Goal: Task Accomplishment & Management: Manage account settings

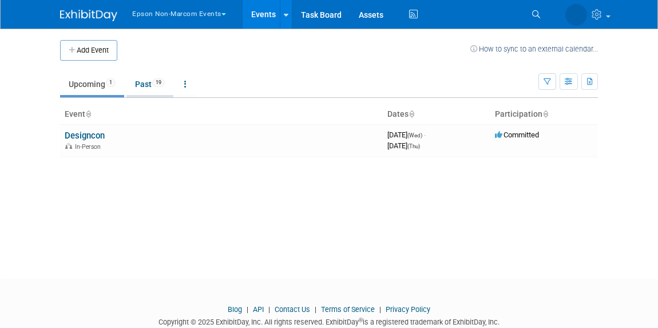
click at [147, 87] on link "Past 19" at bounding box center [150, 84] width 47 height 22
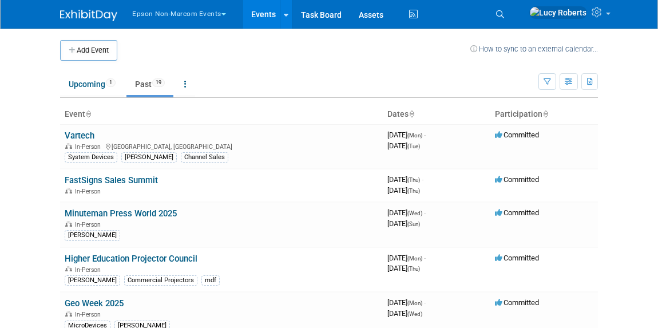
click at [163, 23] on button "Epson Non-Marcom Events" at bounding box center [185, 11] width 109 height 23
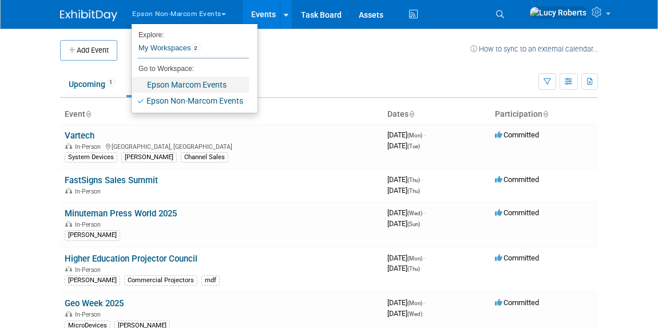
click at [169, 86] on link "Epson Marcom Events" at bounding box center [190, 85] width 117 height 16
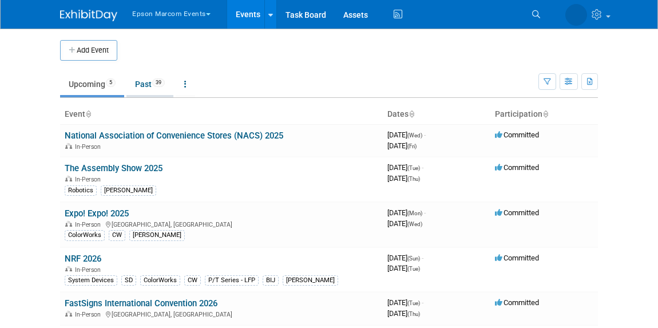
click at [150, 82] on link "Past 39" at bounding box center [150, 84] width 47 height 22
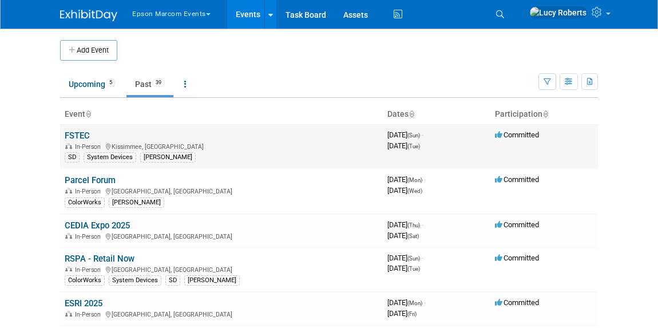
click at [172, 148] on div "In-Person [GEOGRAPHIC_DATA], [GEOGRAPHIC_DATA]" at bounding box center [222, 145] width 314 height 9
click at [173, 148] on div "In-Person [GEOGRAPHIC_DATA], [GEOGRAPHIC_DATA]" at bounding box center [222, 145] width 314 height 9
click at [77, 137] on link "FSTEC" at bounding box center [77, 136] width 25 height 10
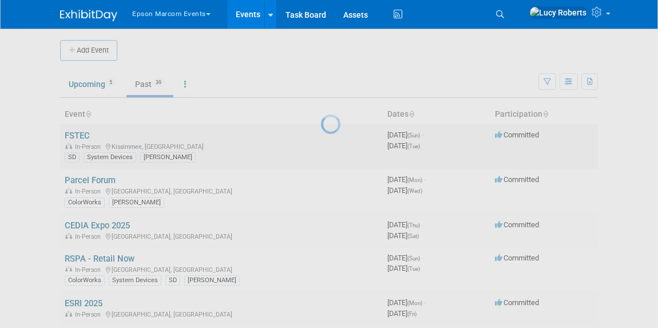
click at [321, 137] on div at bounding box center [329, 164] width 16 height 328
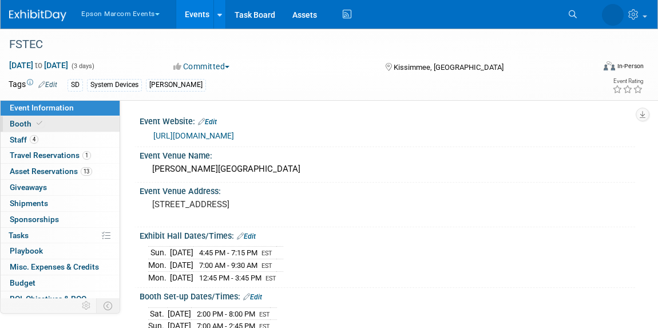
click at [54, 120] on link "Booth" at bounding box center [60, 123] width 119 height 15
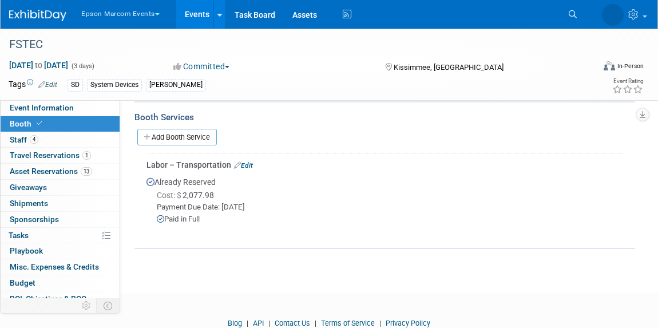
scroll to position [199, 0]
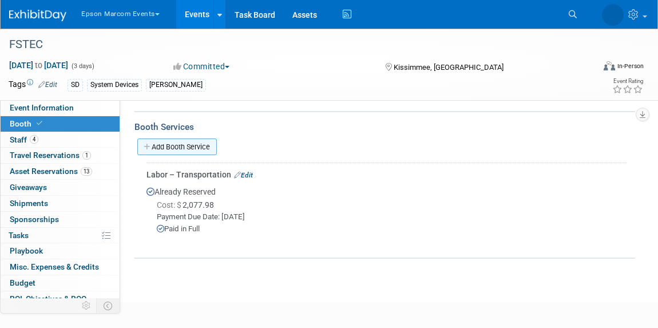
click at [185, 146] on link "Add Booth Service" at bounding box center [177, 147] width 80 height 17
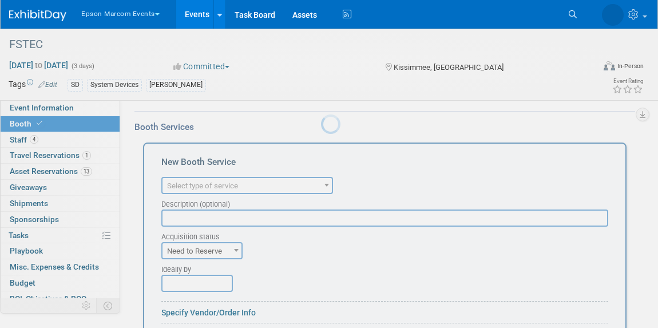
scroll to position [0, 0]
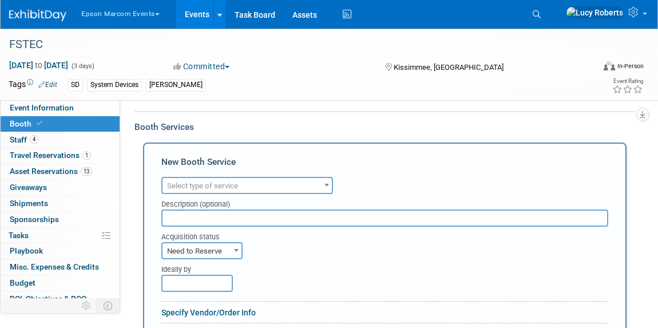
click at [239, 182] on span "Select type of service" at bounding box center [247, 186] width 169 height 16
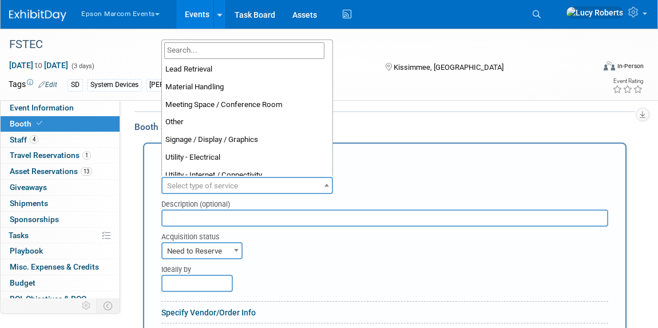
scroll to position [260, 0]
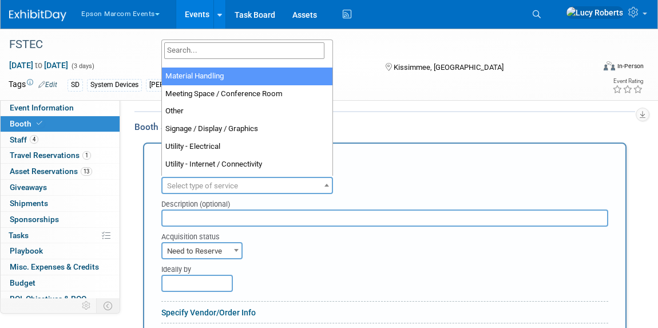
select select "10"
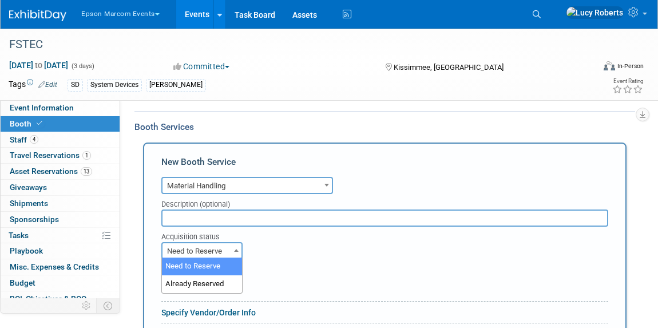
click at [216, 243] on span "Need to Reserve" at bounding box center [202, 251] width 79 height 16
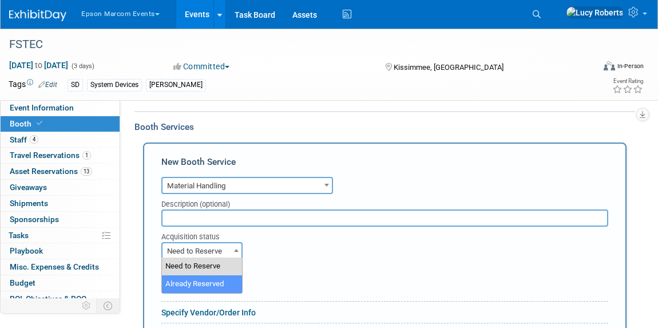
select select "2"
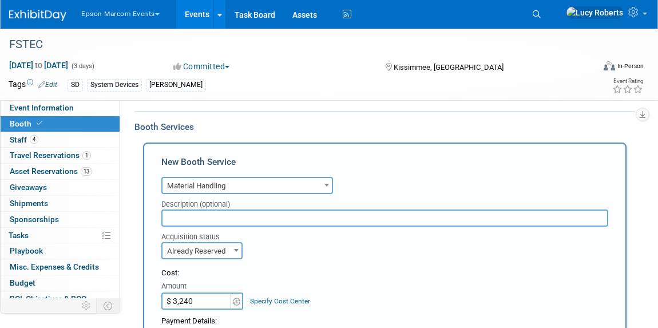
type input "$ 3,240.00"
click at [317, 242] on div "Acquisition status Need to Reserve Already Reserved Already Reserved" at bounding box center [384, 243] width 447 height 33
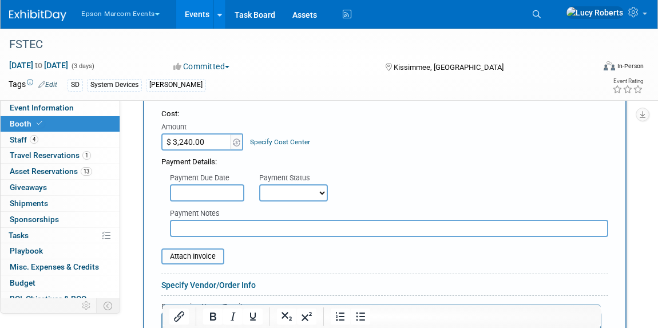
scroll to position [303, 0]
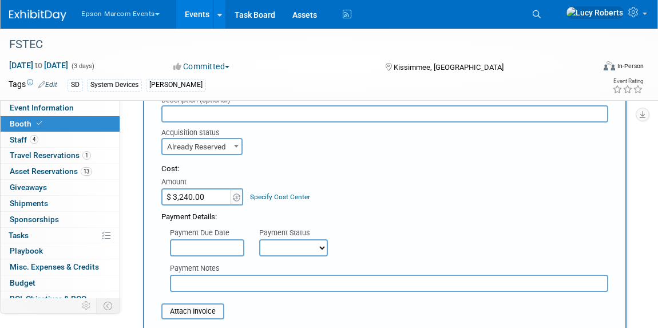
click at [271, 193] on link "Specify Cost Center" at bounding box center [280, 197] width 60 height 8
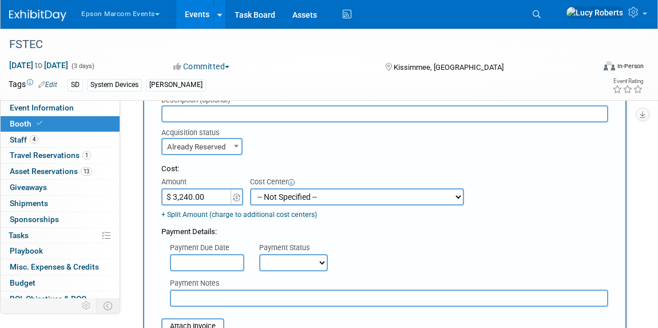
click at [304, 190] on select "-- Not Specified -- M104050CL002-Pack Expo 2024 - ColorWorks M104050CL018-Natur…" at bounding box center [357, 196] width 214 height 17
select select "18966084"
click at [250, 188] on select "-- Not Specified -- M104050CL002-Pack Expo 2024 - ColorWorks M104050CL018-Natur…" at bounding box center [357, 196] width 214 height 17
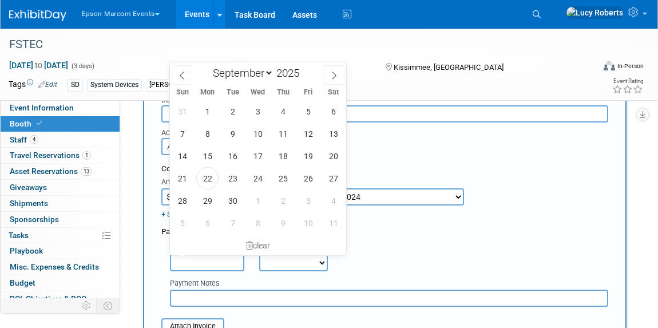
click at [206, 265] on input "text" at bounding box center [207, 262] width 74 height 17
click at [287, 112] on span "4" at bounding box center [283, 111] width 22 height 22
type input "Sep 4, 2025"
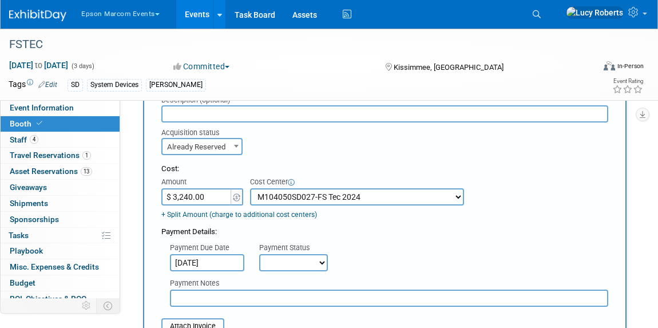
click at [283, 259] on select "Not Paid Yet Partially Paid Paid in Full" at bounding box center [293, 262] width 69 height 17
select select "1"
click at [259, 254] on select "Not Paid Yet Partially Paid Paid in Full" at bounding box center [293, 262] width 69 height 17
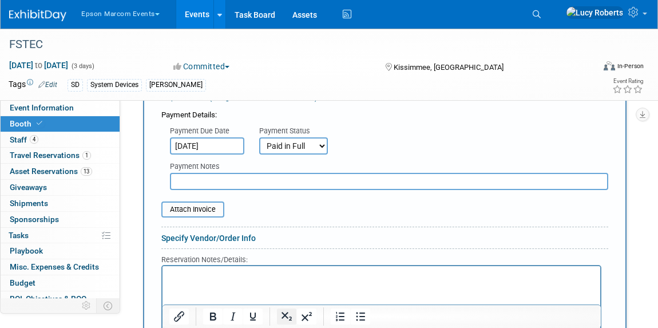
scroll to position [460, 0]
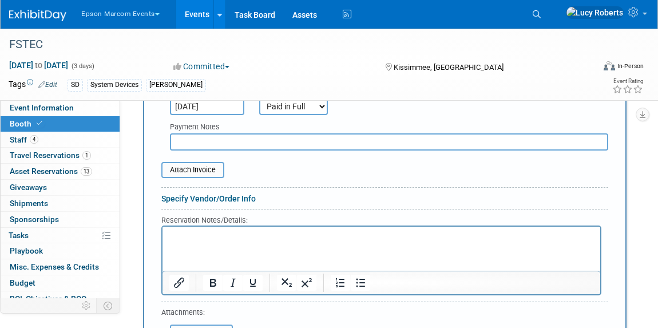
click at [215, 138] on input "text" at bounding box center [389, 141] width 439 height 17
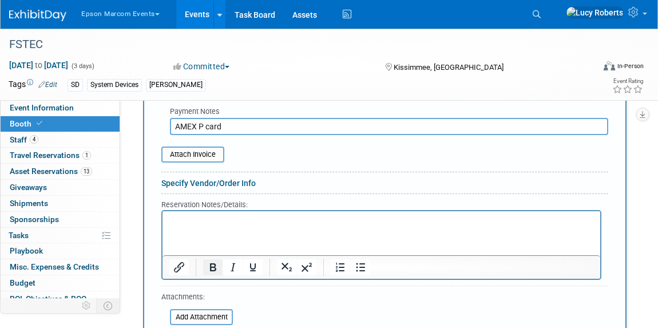
scroll to position [564, 0]
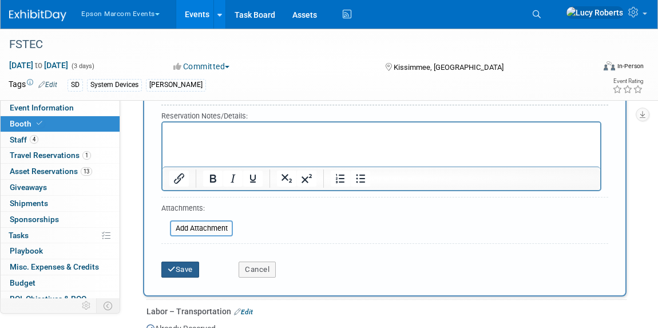
type input "AMEX P card"
click at [180, 264] on button "Save" at bounding box center [180, 270] width 38 height 16
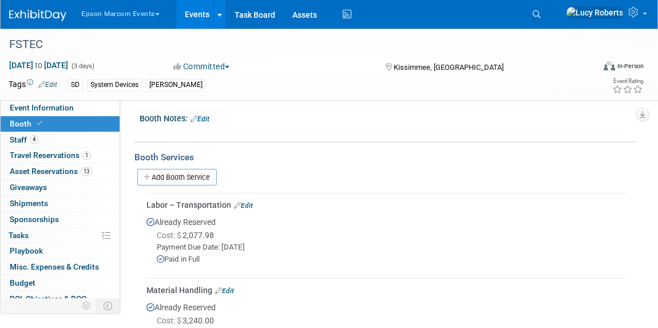
scroll to position [117, 0]
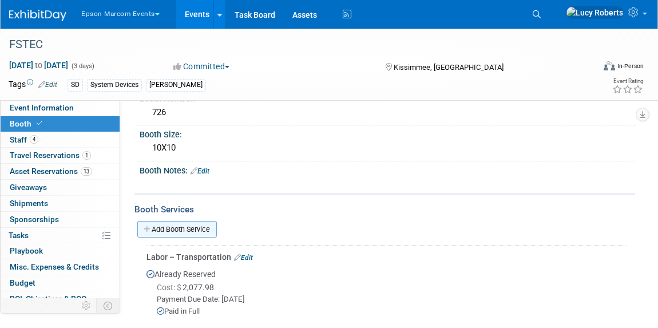
click at [179, 230] on link "Add Booth Service" at bounding box center [177, 229] width 80 height 17
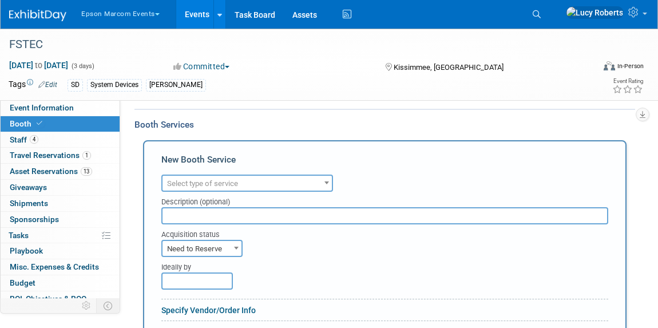
scroll to position [220, 0]
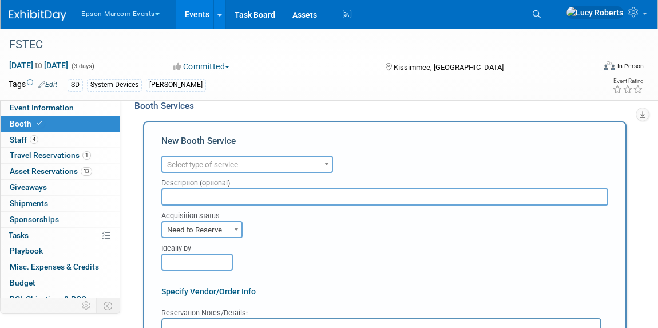
click at [186, 175] on div "Description (optional)" at bounding box center [384, 180] width 447 height 15
click at [180, 164] on span "Select type of service" at bounding box center [202, 164] width 71 height 9
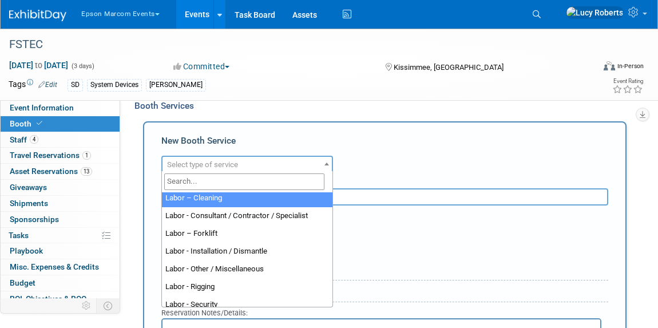
scroll to position [104, 0]
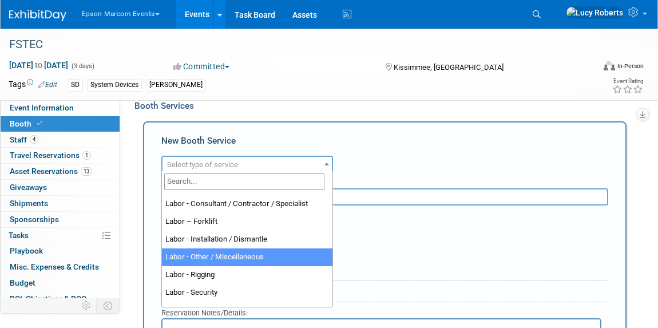
select select "19"
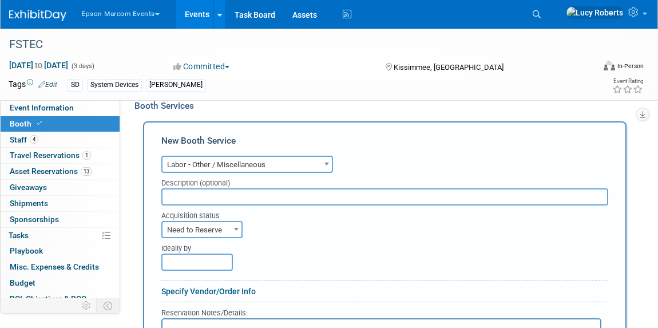
click at [207, 196] on input "text" at bounding box center [384, 196] width 447 height 17
type input "shrink wrap pallet"
click at [204, 229] on span "Need to Reserve" at bounding box center [202, 230] width 79 height 16
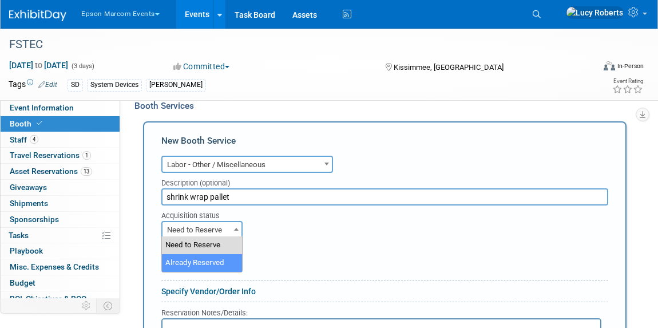
select select "2"
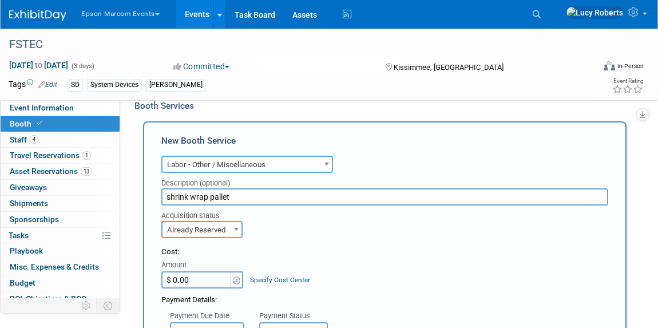
click at [187, 275] on input "$ 0.00" at bounding box center [197, 279] width 72 height 17
type input "$ 40.00"
click at [256, 276] on link "Specify Cost Center" at bounding box center [280, 280] width 60 height 8
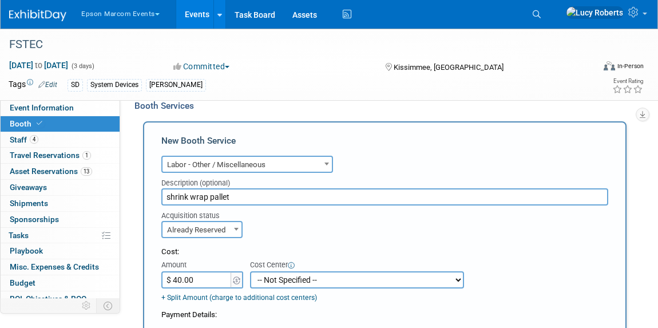
click at [267, 275] on select "-- Not Specified -- M104050CL002-Pack Expo 2024 - ColorWorks M104050CL018-Natur…" at bounding box center [357, 279] width 214 height 17
select select "18966084"
click at [250, 271] on select "-- Not Specified -- M104050CL002-Pack Expo 2024 - ColorWorks M104050CL018-Natur…" at bounding box center [357, 279] width 214 height 17
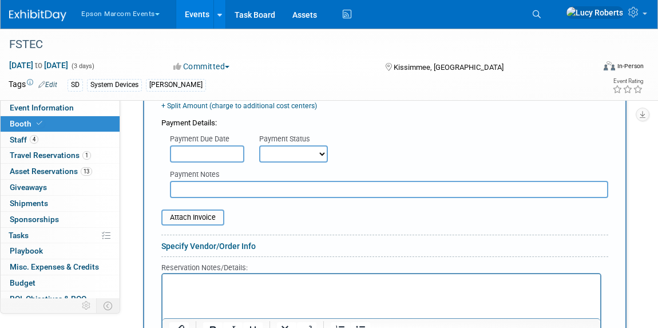
scroll to position [377, 0]
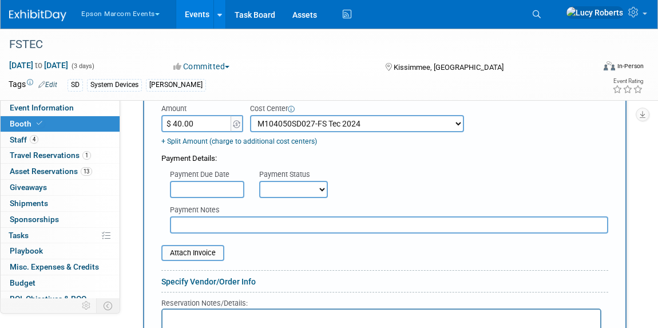
click at [195, 140] on link "+ Split Amount (charge to additional cost centers)" at bounding box center [239, 141] width 156 height 8
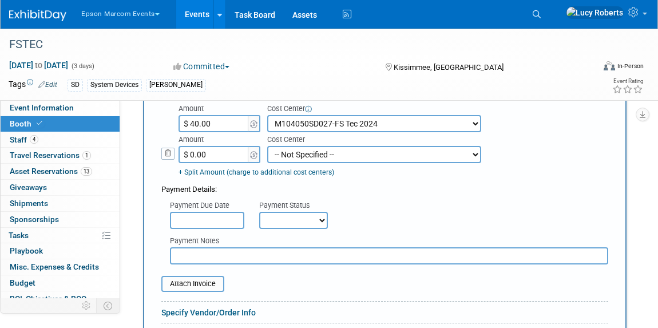
click at [330, 183] on div "Payment Details:" at bounding box center [384, 186] width 447 height 17
click at [171, 155] on icon at bounding box center [167, 154] width 13 height 12
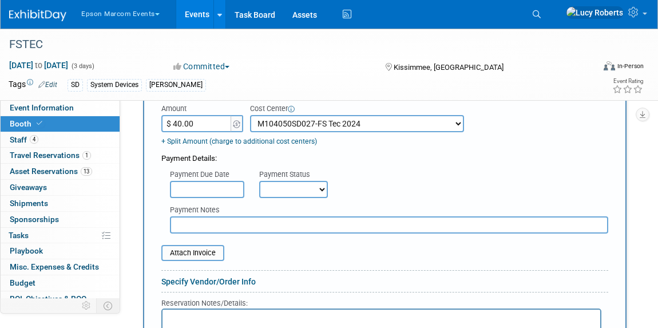
click at [206, 190] on input "text" at bounding box center [207, 189] width 74 height 17
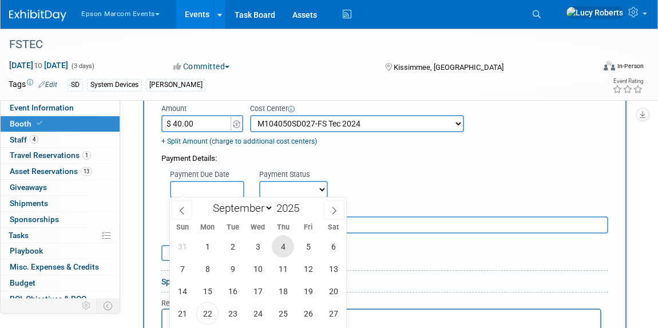
click at [286, 251] on span "4" at bounding box center [283, 246] width 22 height 22
type input "Sep 4, 2025"
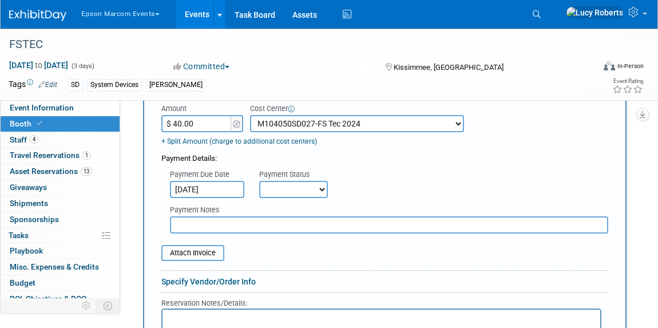
click at [279, 192] on select "Not Paid Yet Partially Paid Paid in Full" at bounding box center [293, 189] width 69 height 17
select select "1"
click at [259, 181] on select "Not Paid Yet Partially Paid Paid in Full" at bounding box center [293, 189] width 69 height 17
click at [215, 225] on input "text" at bounding box center [389, 224] width 439 height 17
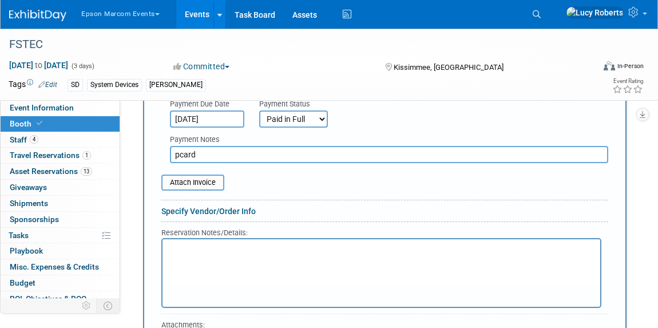
scroll to position [533, 0]
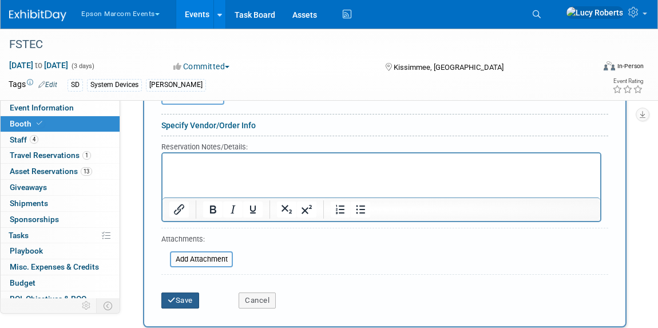
type input "pcard"
click at [170, 293] on button "Save" at bounding box center [180, 301] width 38 height 16
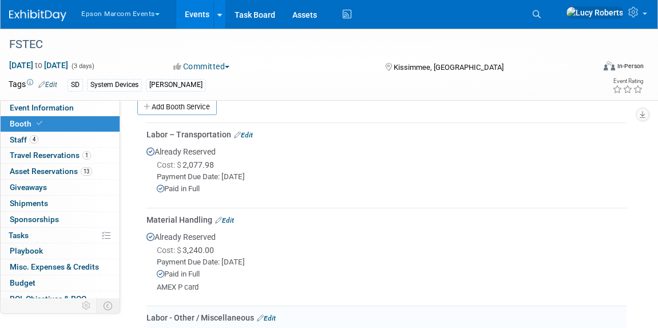
scroll to position [214, 0]
